Goal: Transaction & Acquisition: Download file/media

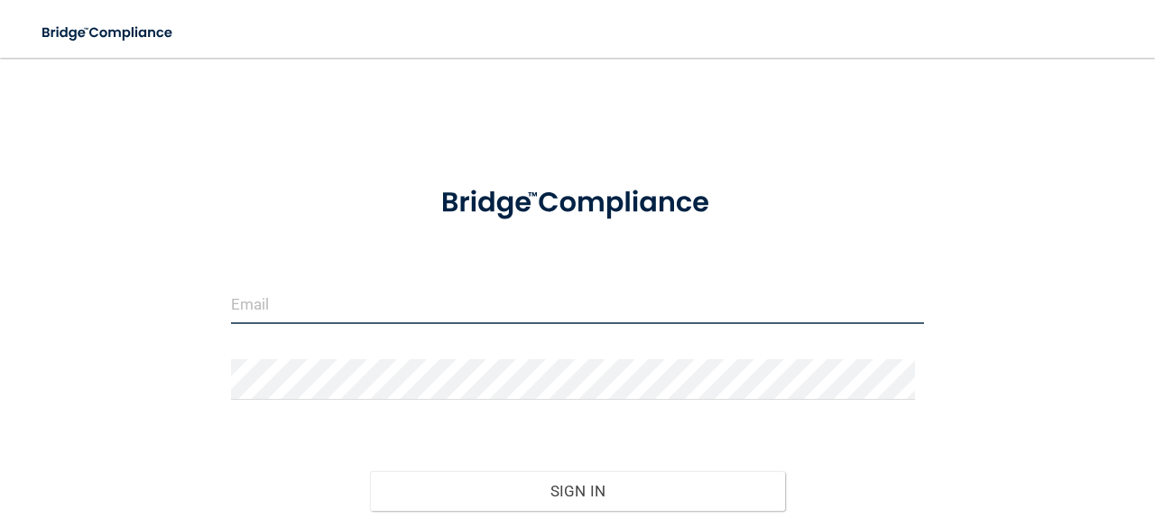
click at [352, 299] on input "email" at bounding box center [577, 303] width 693 height 41
click at [431, 302] on input "email" at bounding box center [577, 303] width 693 height 41
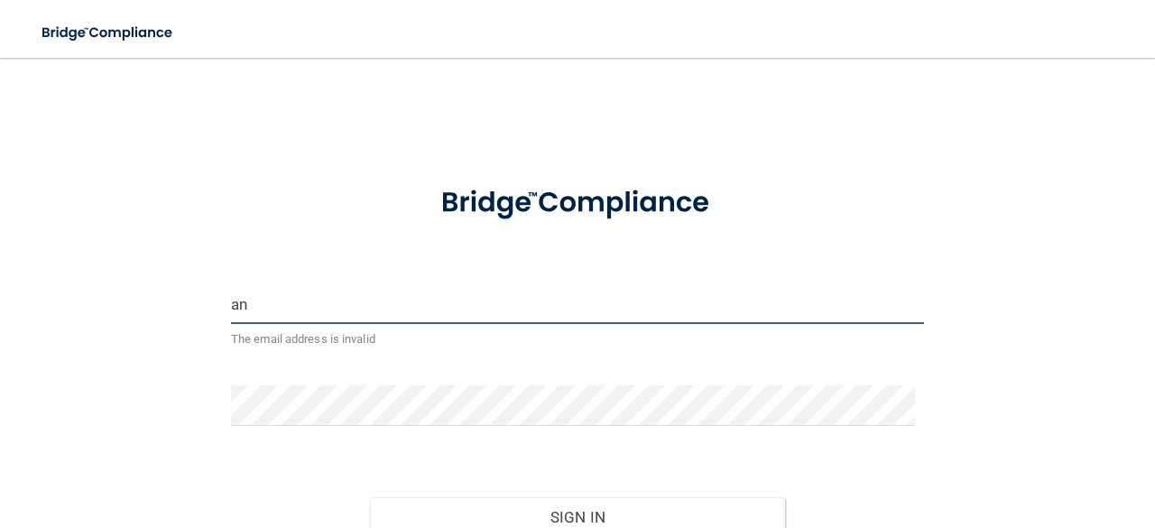
type input "[EMAIL_ADDRESS][DOMAIN_NAME]"
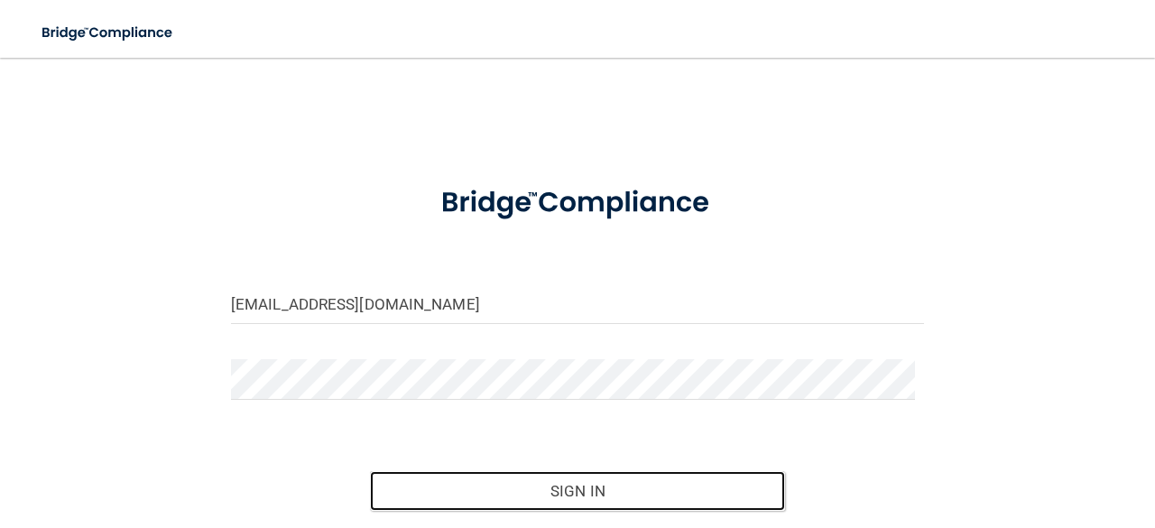
click at [553, 487] on button "Sign In" at bounding box center [578, 491] width 416 height 40
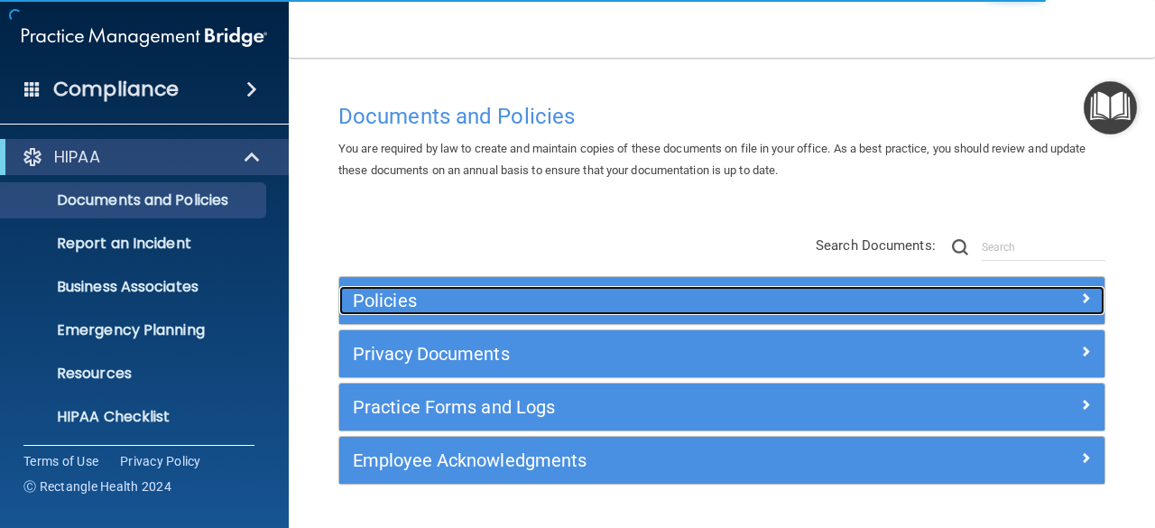
click at [504, 311] on h5 "Policies" at bounding box center [626, 301] width 547 height 20
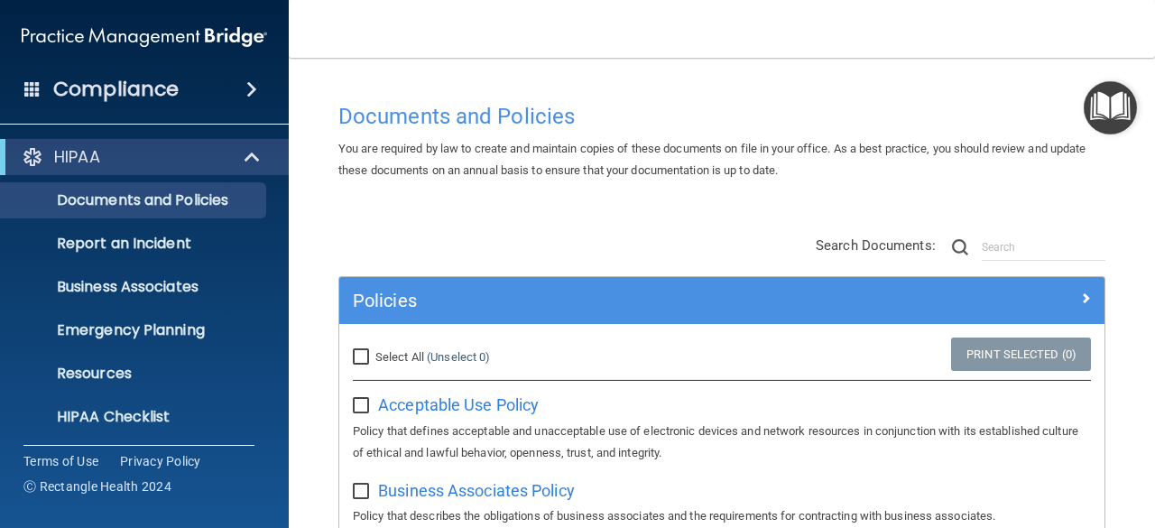
click at [363, 359] on input "Select All (Unselect 0) Unselect All" at bounding box center [363, 357] width 21 height 14
checkbox input "true"
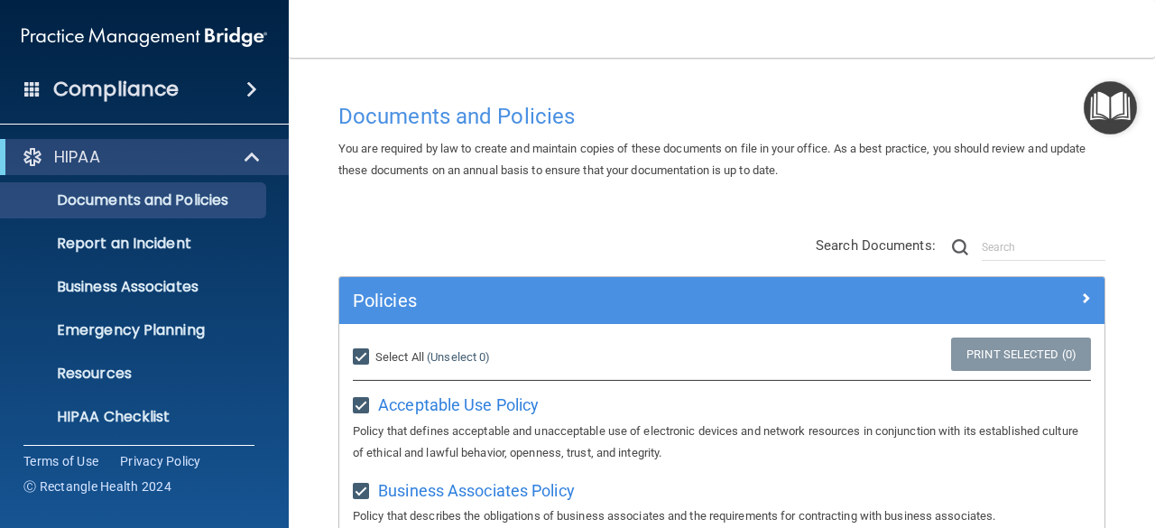
checkbox input "true"
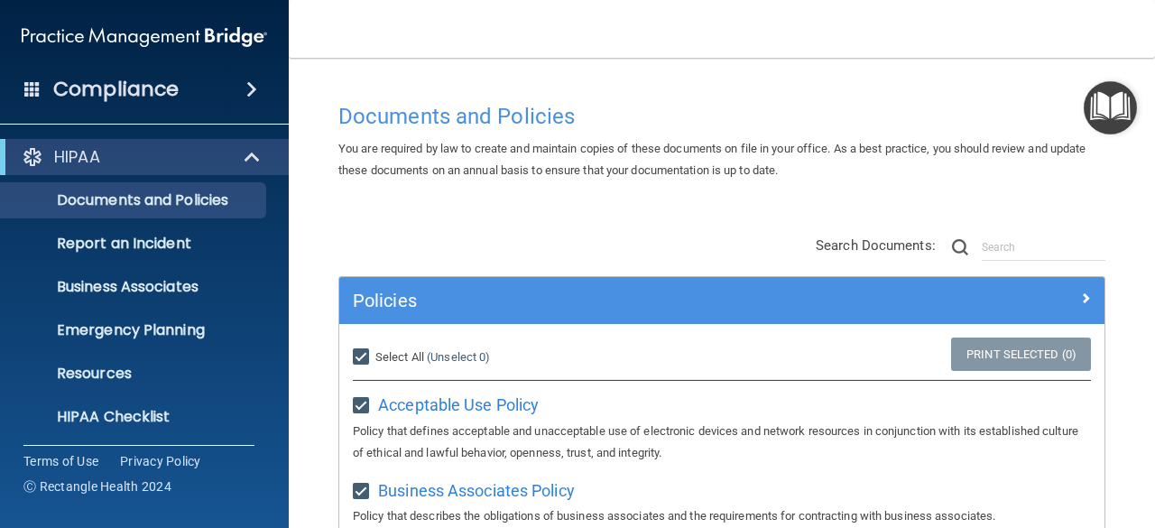
checkbox input "true"
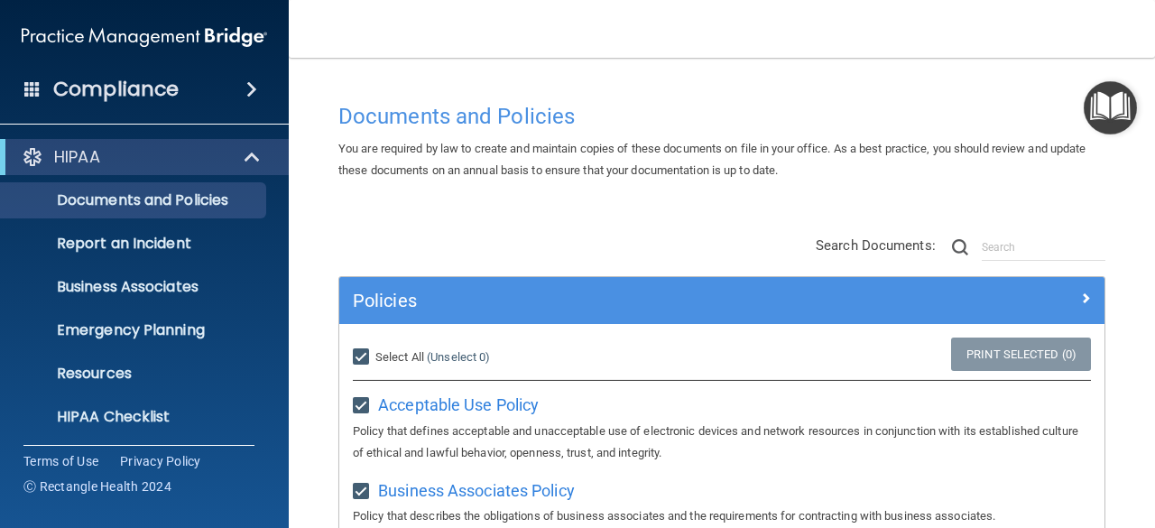
checkbox input "true"
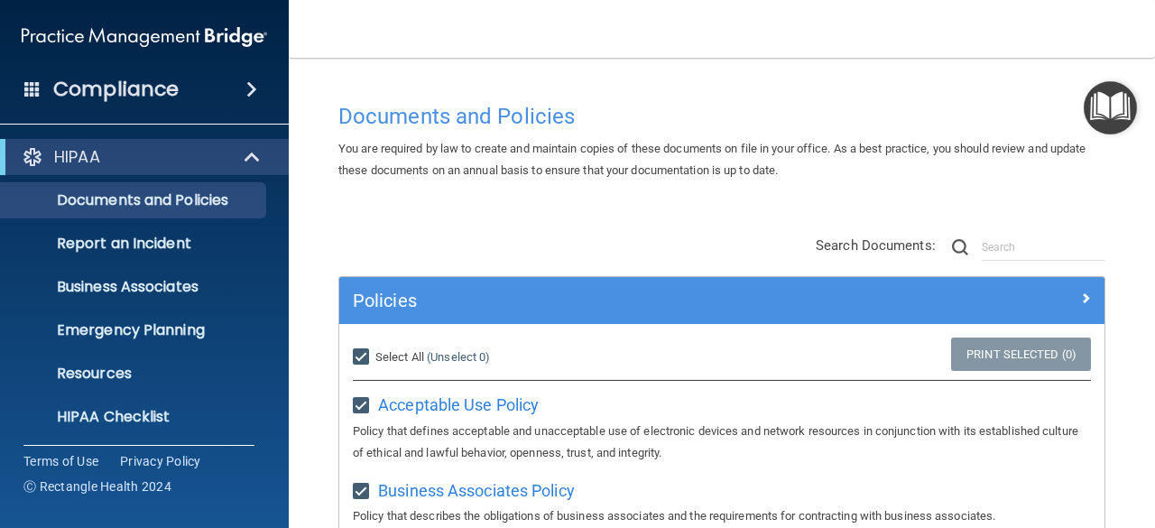
checkbox input "true"
click at [980, 361] on link "Print Selected (21)" at bounding box center [1018, 354] width 146 height 33
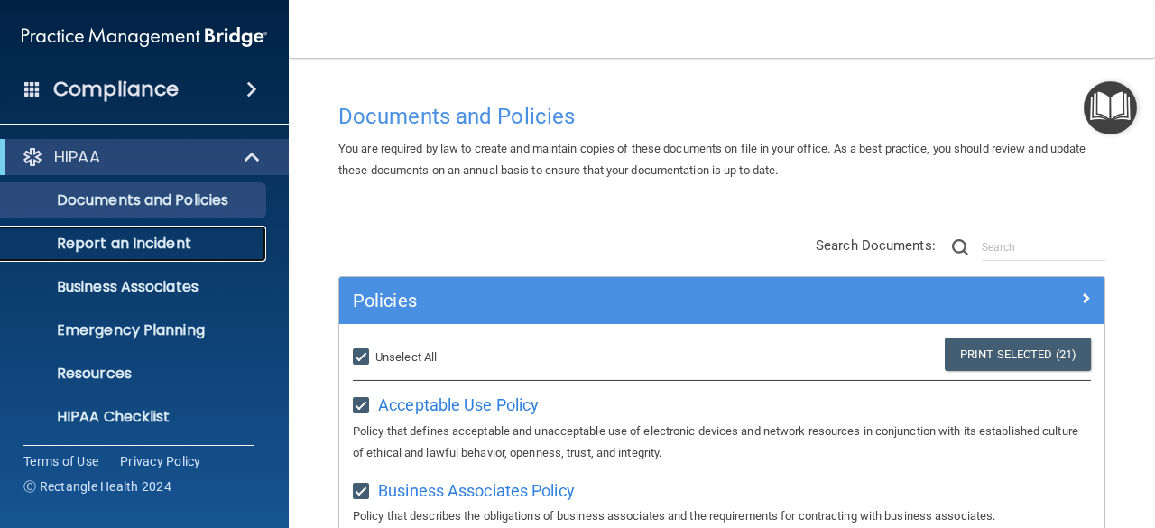
click at [164, 239] on p "Report an Incident" at bounding box center [135, 244] width 246 height 18
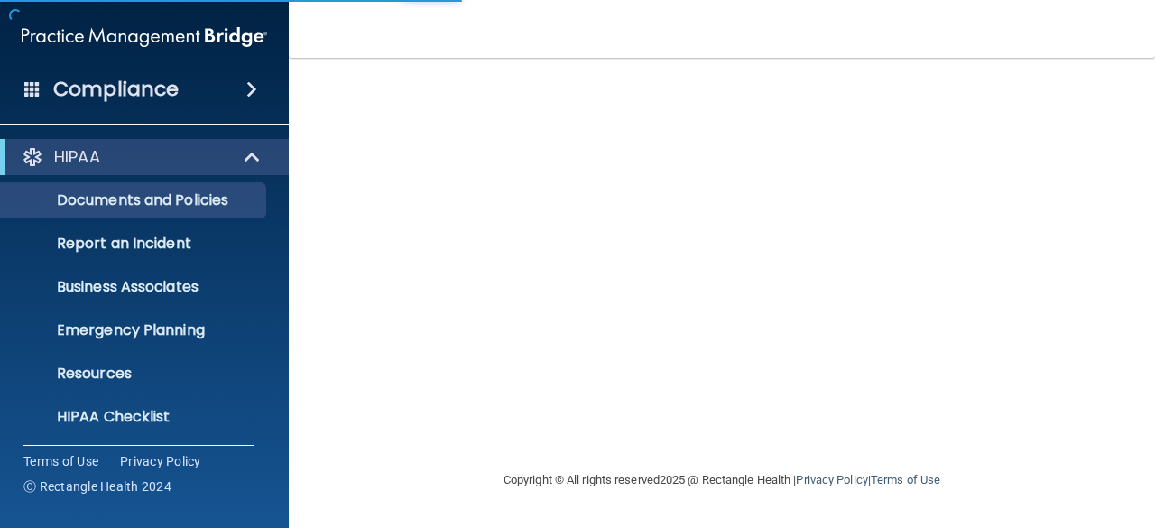
click at [257, 97] on div "Compliance" at bounding box center [144, 90] width 289 height 40
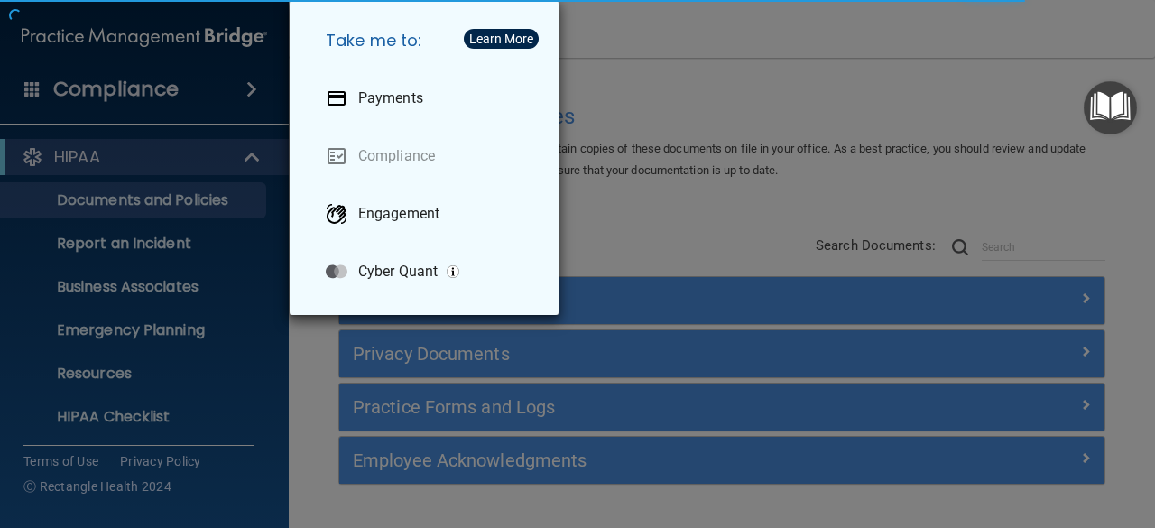
click at [223, 88] on div "Take me to: Payments Compliance Engagement Cyber Quant" at bounding box center [577, 264] width 1155 height 528
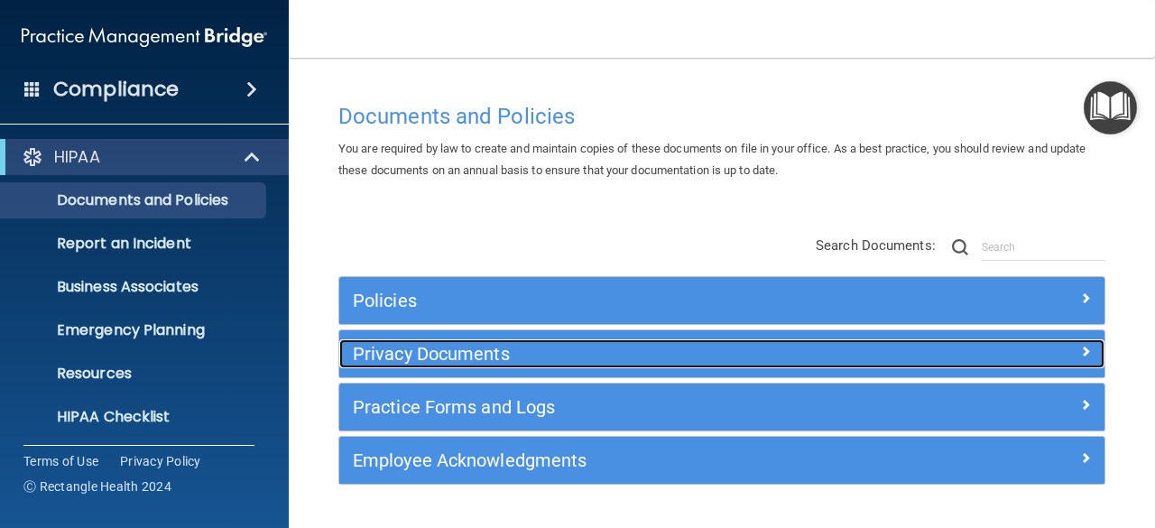
click at [501, 364] on h5 "Privacy Documents" at bounding box center [626, 354] width 547 height 20
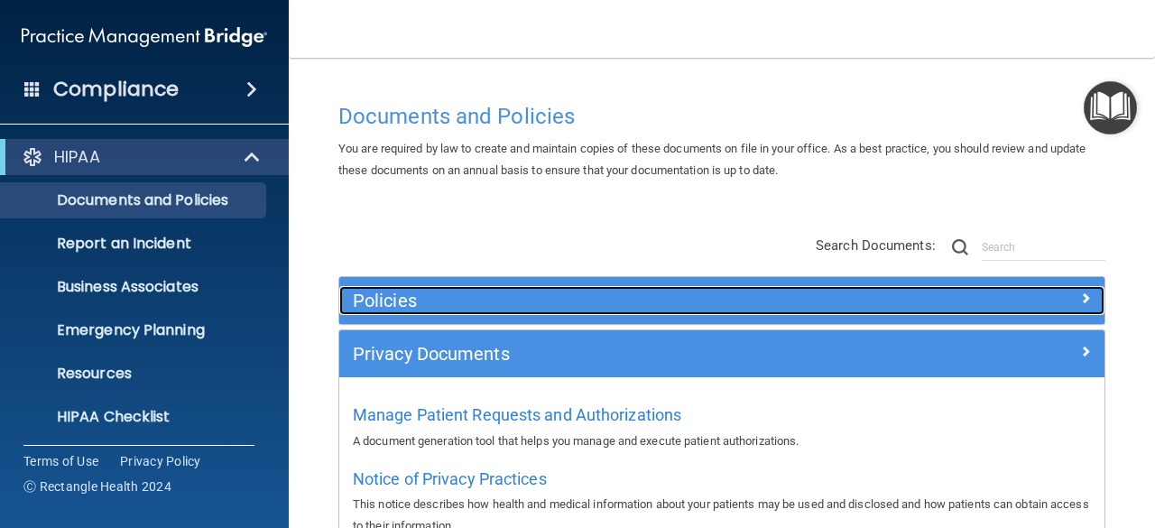
click at [515, 314] on div "Policies" at bounding box center [626, 300] width 574 height 29
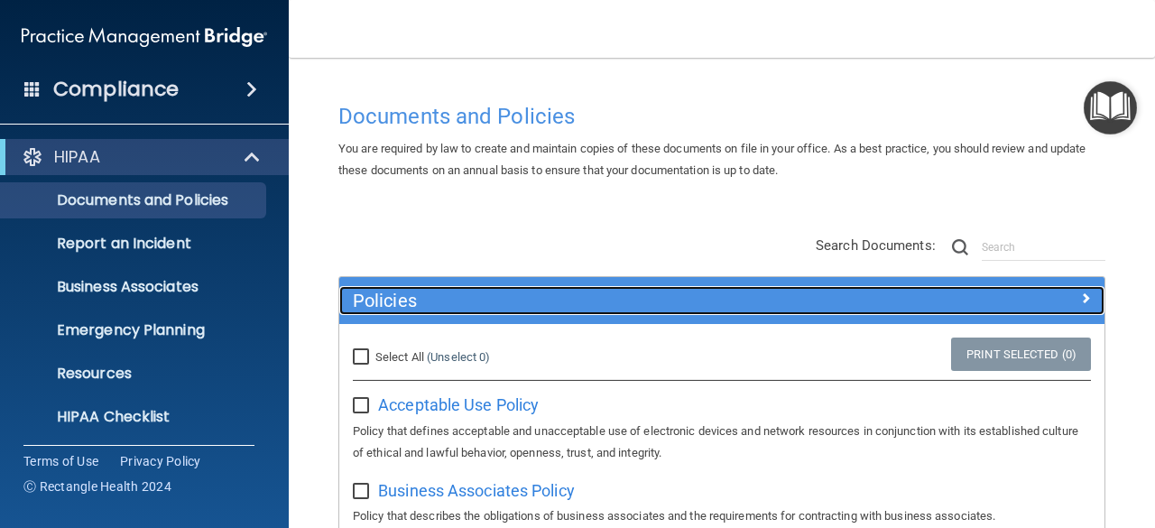
click at [515, 314] on div "Policies" at bounding box center [626, 300] width 574 height 29
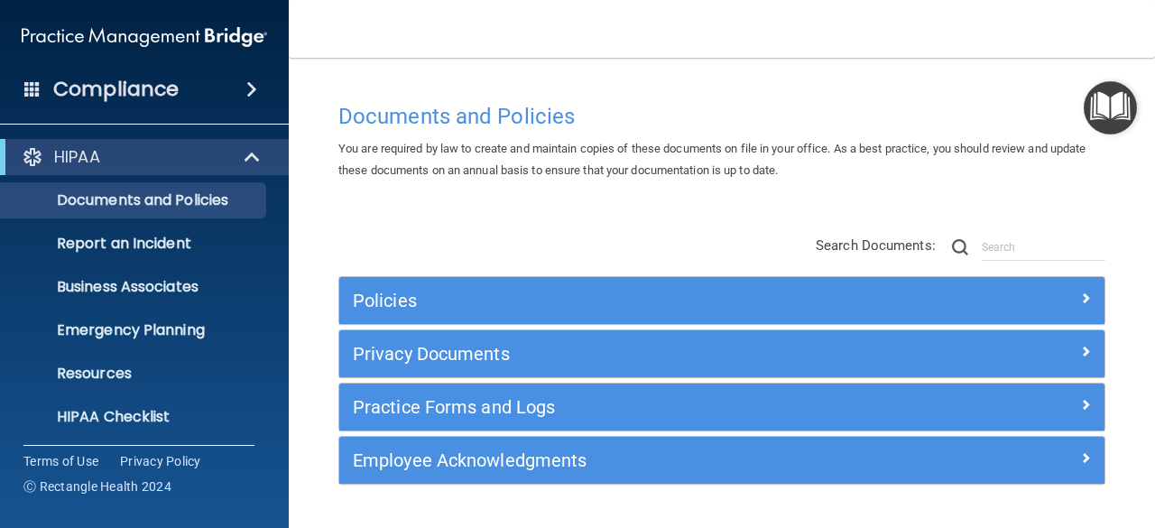
click at [246, 82] on span at bounding box center [251, 90] width 11 height 22
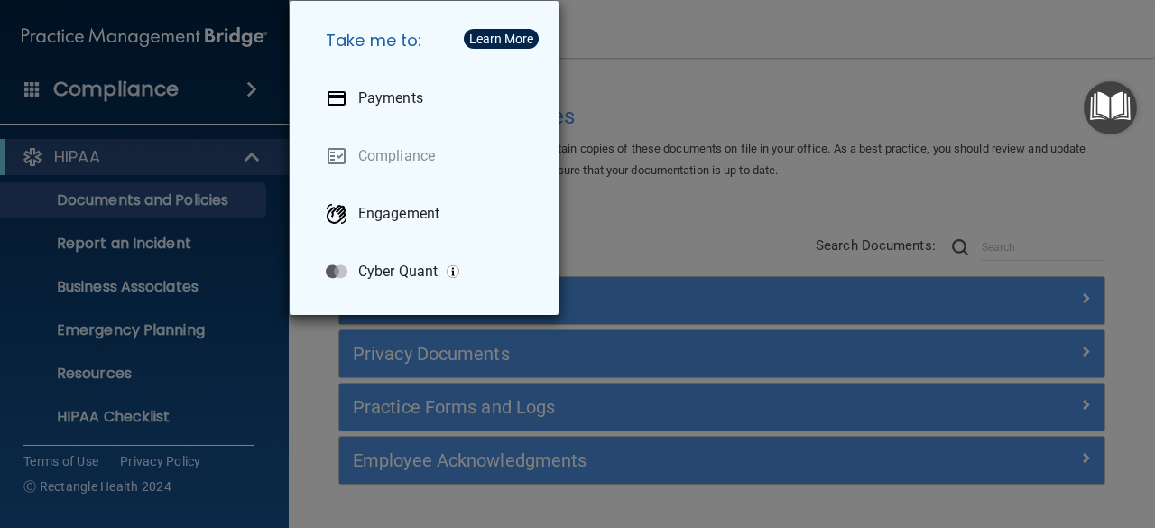
click at [708, 204] on div "Take me to: Payments Compliance Engagement Cyber Quant" at bounding box center [577, 264] width 1155 height 528
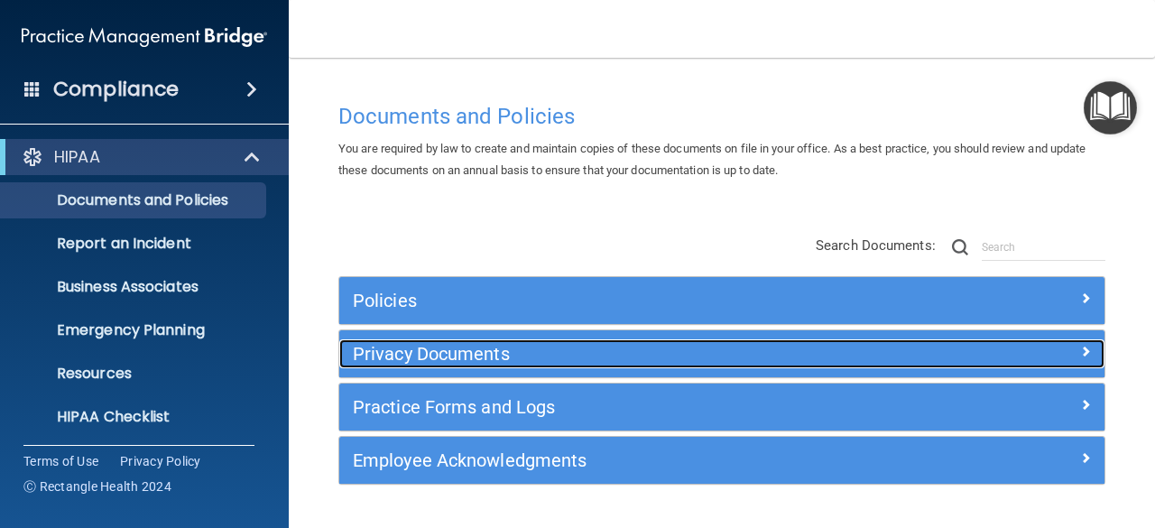
click at [668, 355] on h5 "Privacy Documents" at bounding box center [626, 354] width 547 height 20
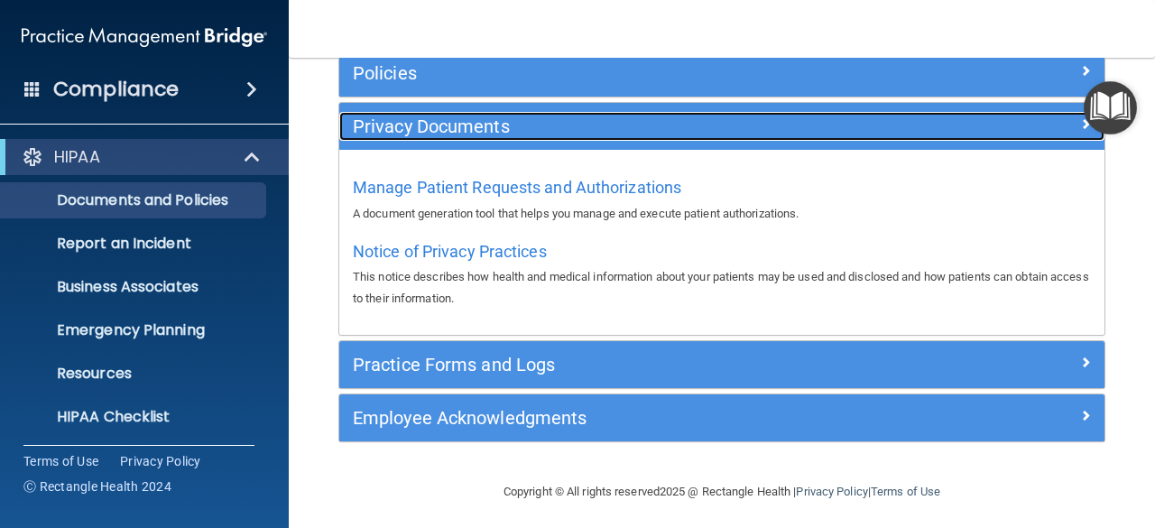
scroll to position [233, 0]
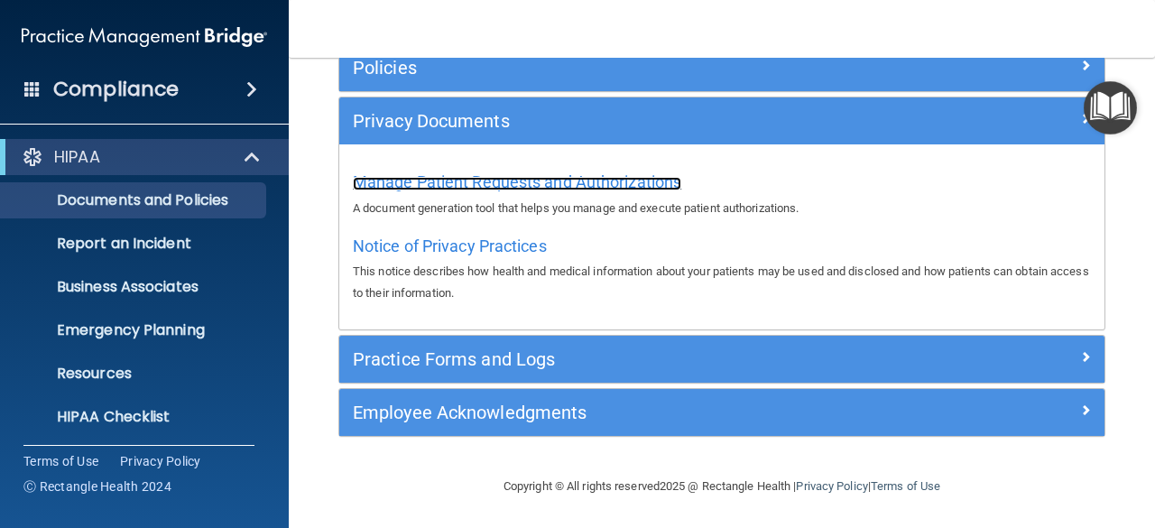
click at [507, 178] on span "Manage Patient Requests and Authorizations" at bounding box center [517, 181] width 329 height 19
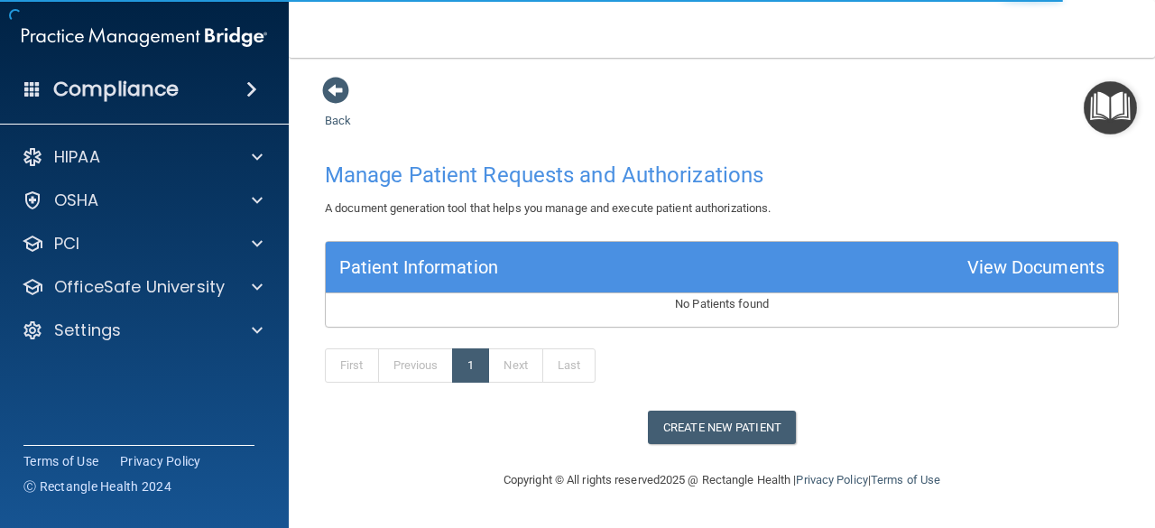
click at [336, 88] on span at bounding box center [335, 90] width 27 height 27
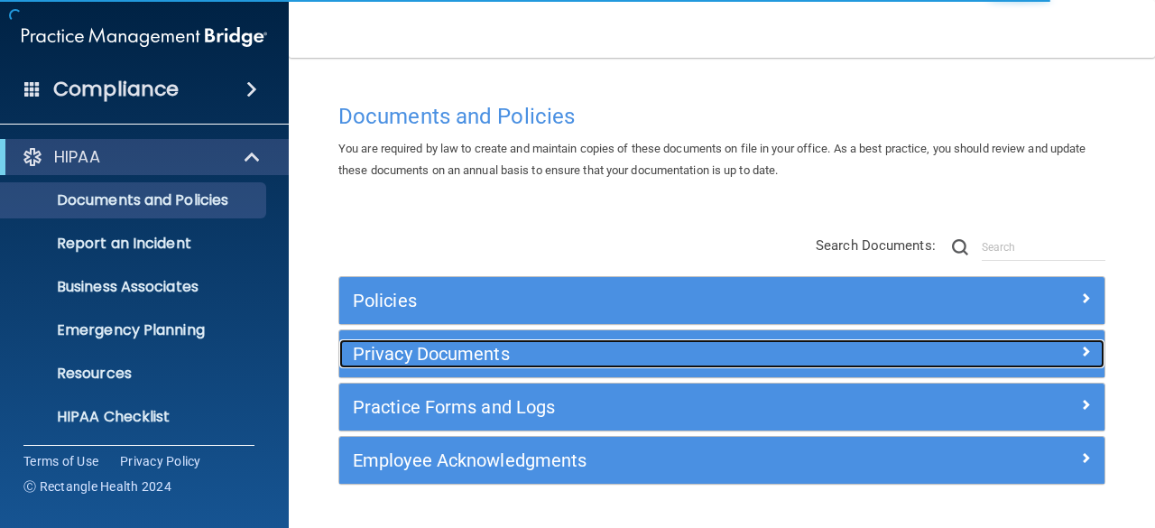
click at [500, 367] on div "Privacy Documents" at bounding box center [626, 353] width 574 height 29
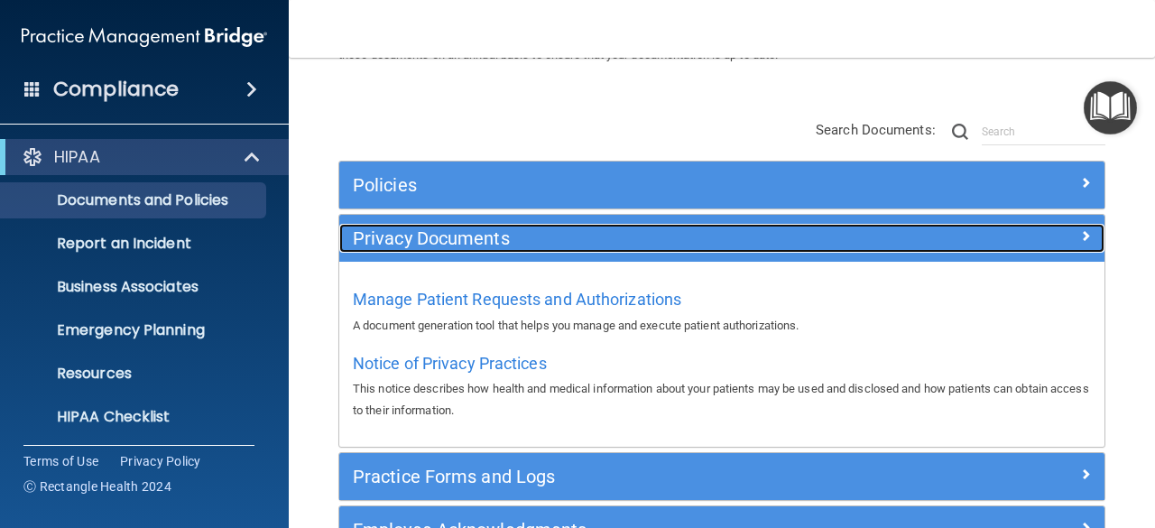
scroll to position [116, 0]
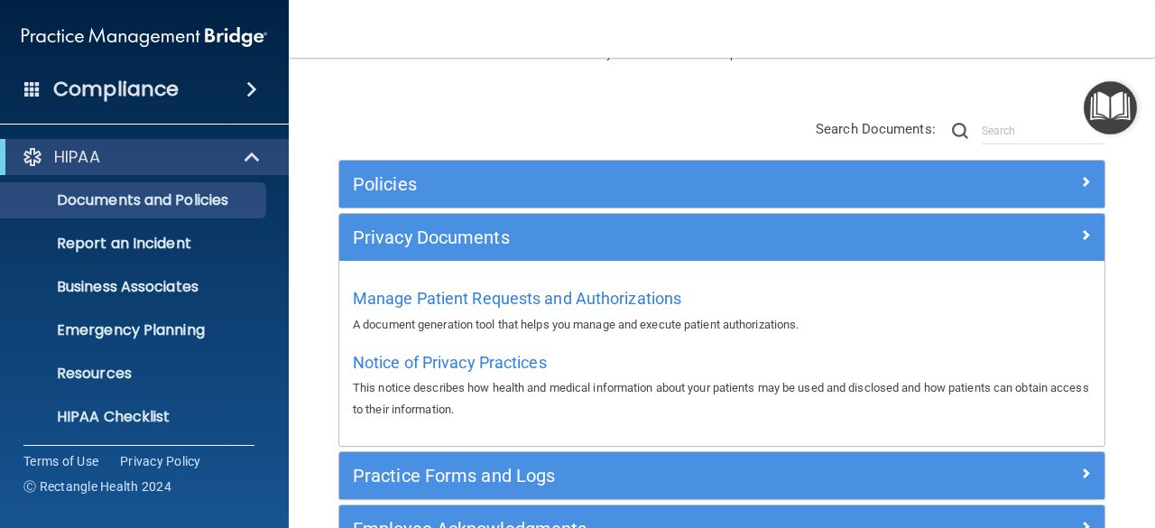
click at [503, 361] on span "Notice of Privacy Practices" at bounding box center [450, 362] width 194 height 19
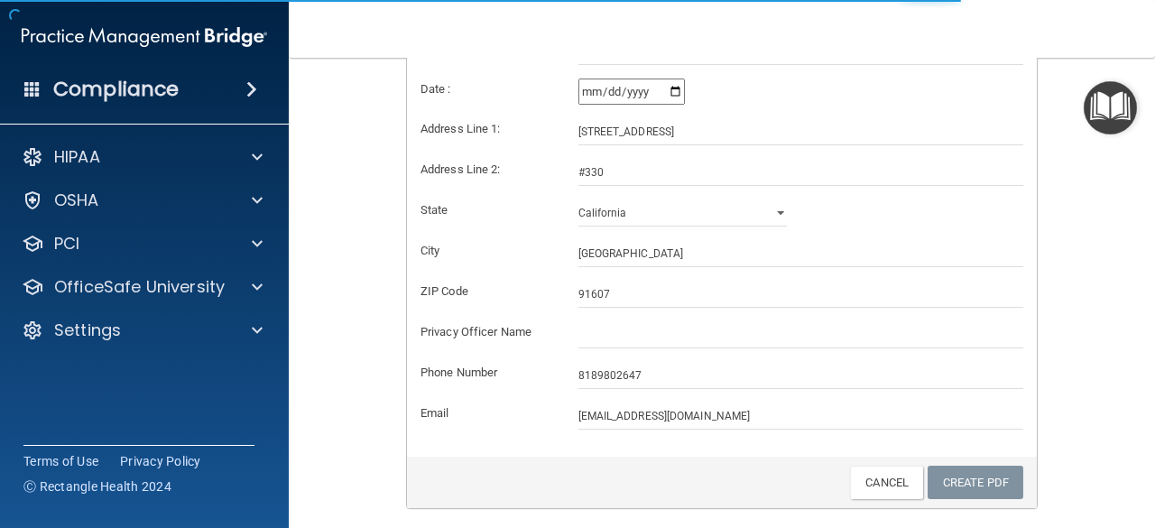
scroll to position [494, 0]
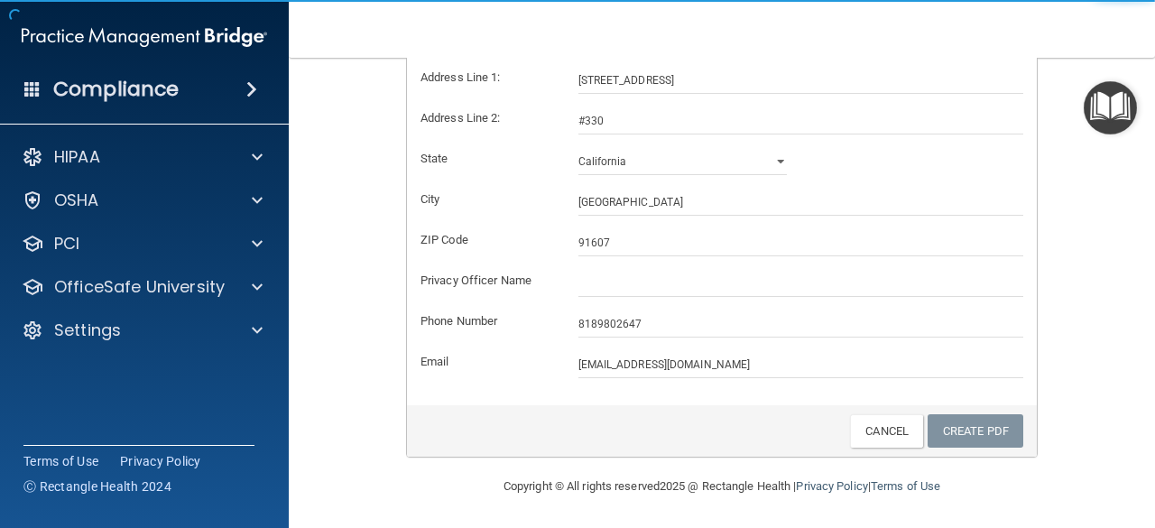
click at [1092, 351] on div "Back Notice of Privacy Practices This notice describes how health and medical i…" at bounding box center [722, 38] width 794 height 876
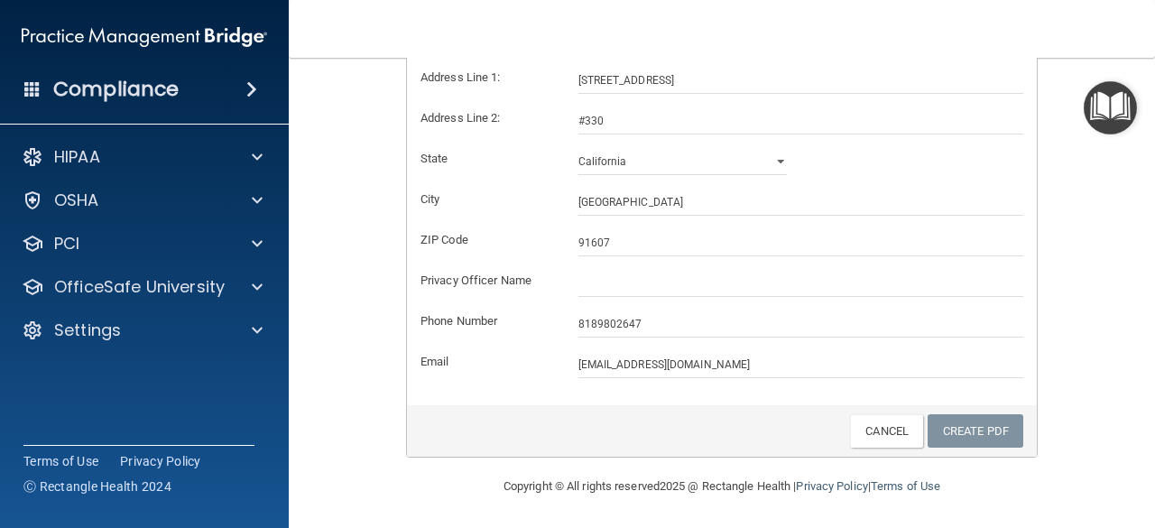
click at [968, 443] on link "Create PDF" at bounding box center [976, 430] width 96 height 33
click at [962, 441] on link "Create PDF" at bounding box center [976, 430] width 96 height 33
click at [958, 435] on link "Create PDF" at bounding box center [976, 430] width 96 height 33
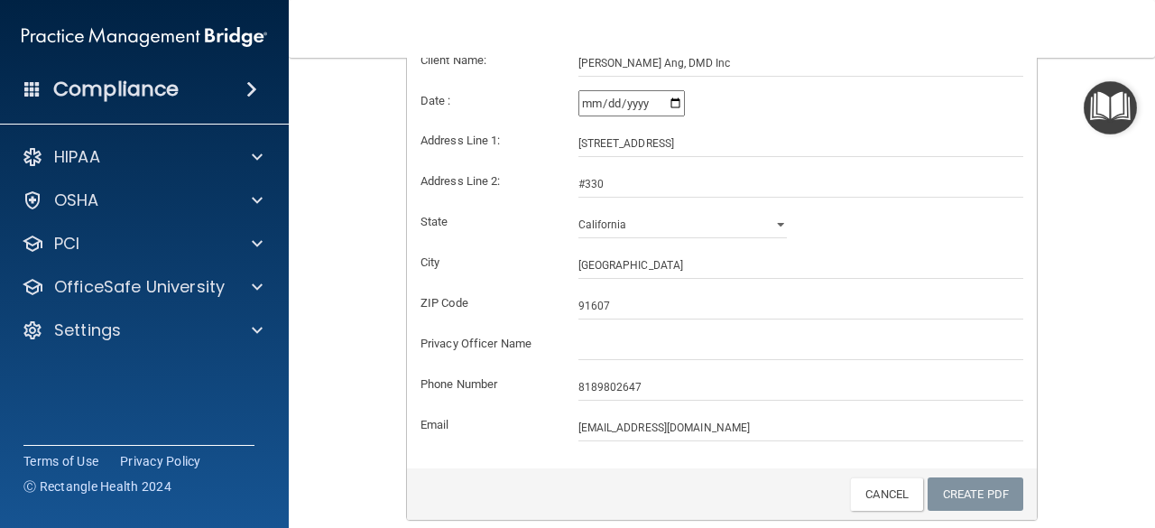
scroll to position [434, 0]
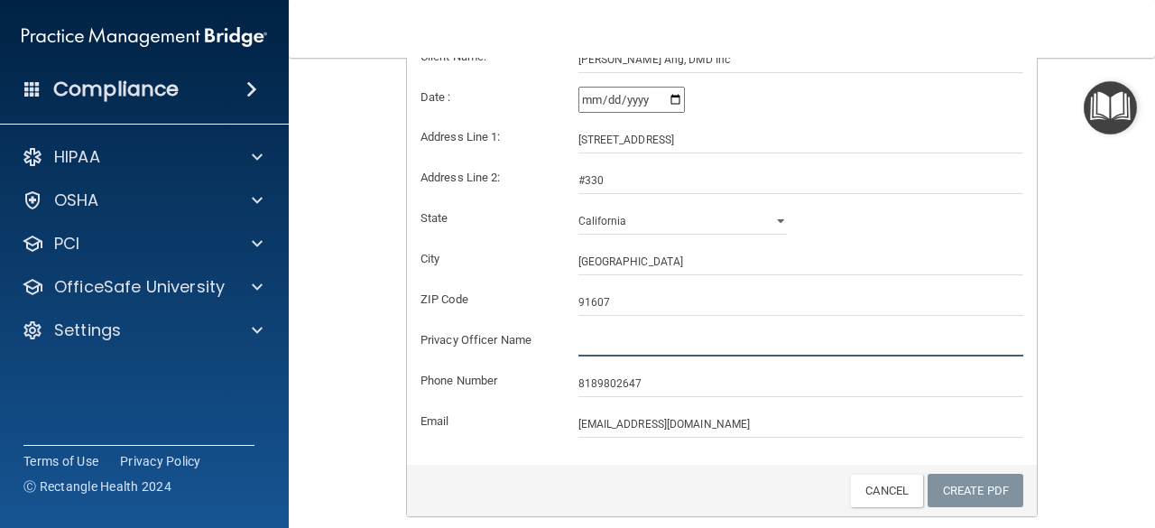
click at [670, 339] on input "text" at bounding box center [802, 342] width 446 height 27
type input "[PERSON_NAME]"
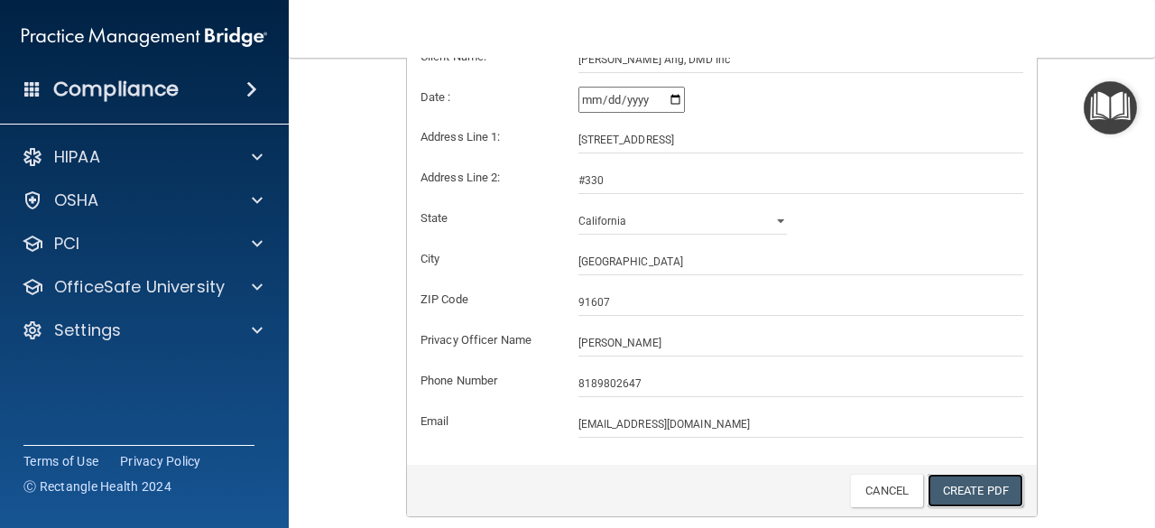
click at [977, 489] on link "Create PDF" at bounding box center [976, 490] width 96 height 33
